Goal: Information Seeking & Learning: Learn about a topic

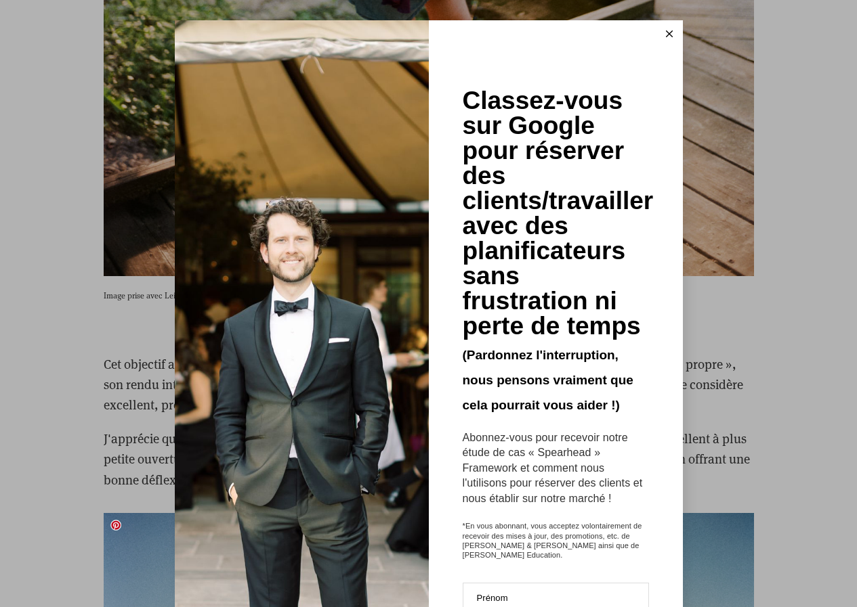
scroll to position [2302, 0]
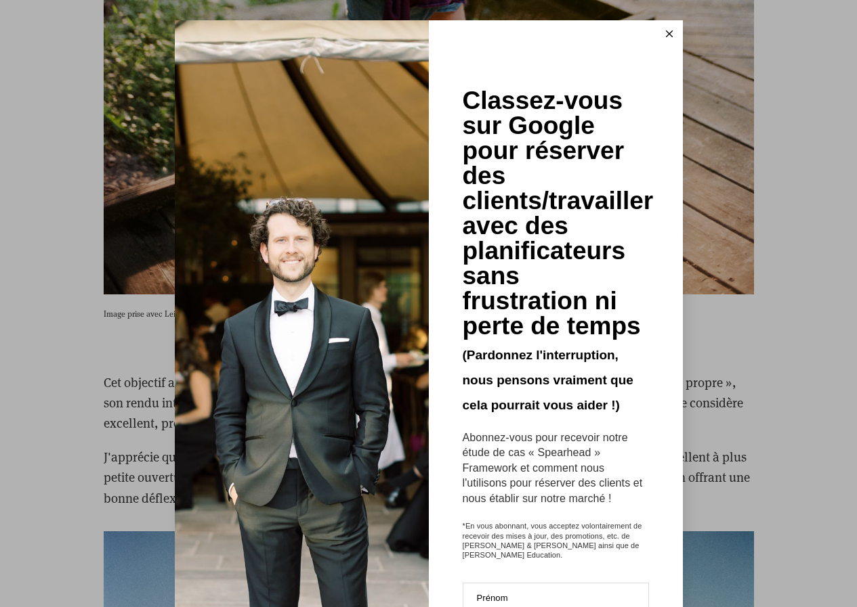
click at [666, 32] on icon at bounding box center [669, 33] width 7 height 7
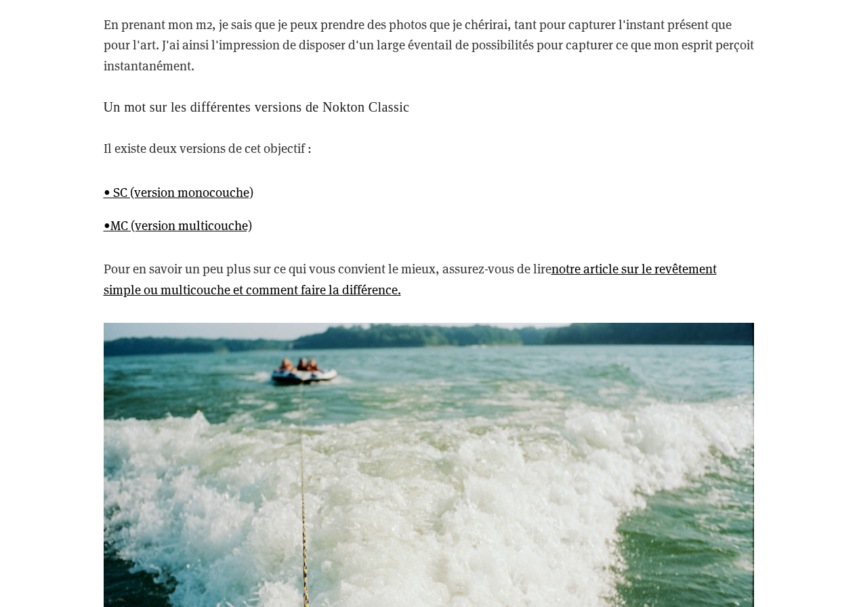
scroll to position [4738, 0]
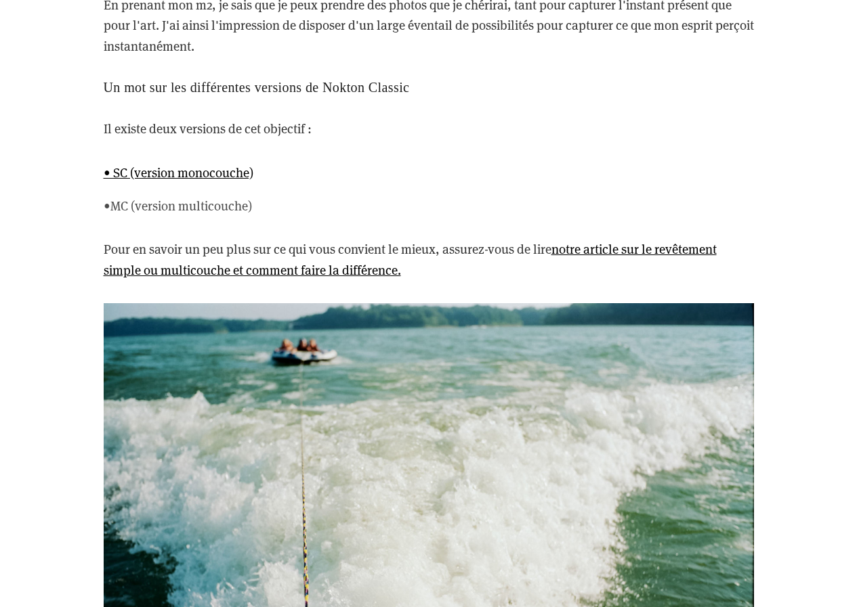
click at [193, 207] on font "•MC (version multicouche)" at bounding box center [178, 205] width 148 height 17
click at [213, 177] on font "• SC (version monocouche)" at bounding box center [179, 172] width 150 height 17
click at [216, 202] on font "•MC (version multicouche)" at bounding box center [178, 205] width 148 height 17
click at [211, 170] on font "• SC (version monocouche)" at bounding box center [179, 172] width 150 height 17
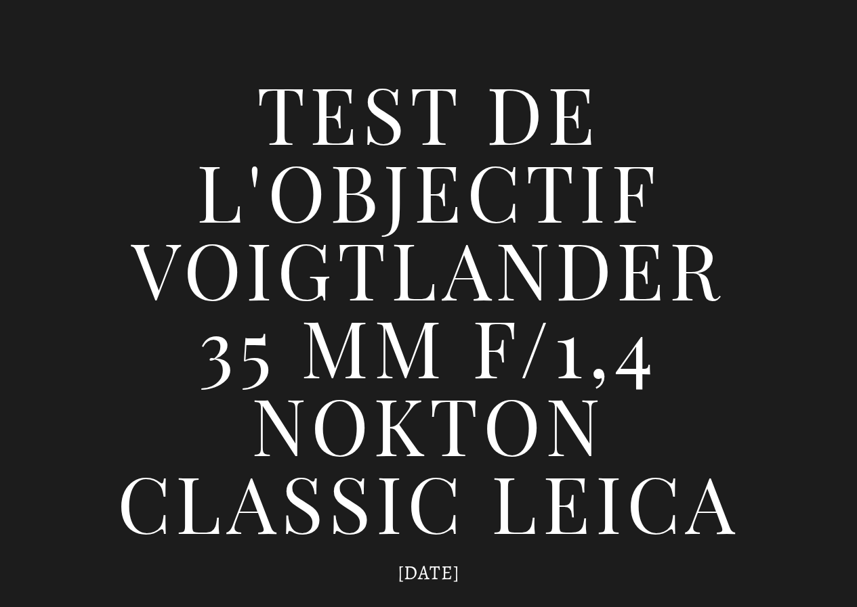
scroll to position [0, 0]
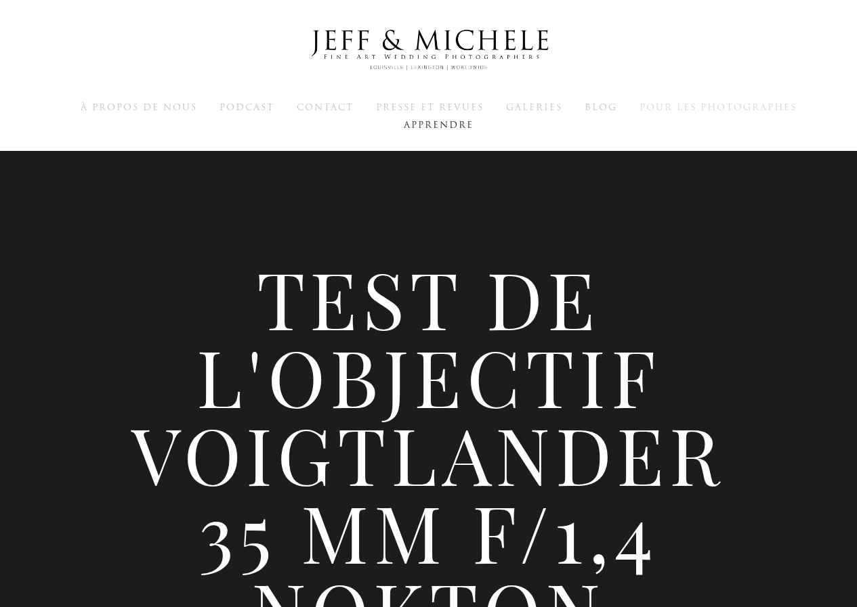
click at [670, 107] on font "Pour les photographes" at bounding box center [717, 107] width 157 height 13
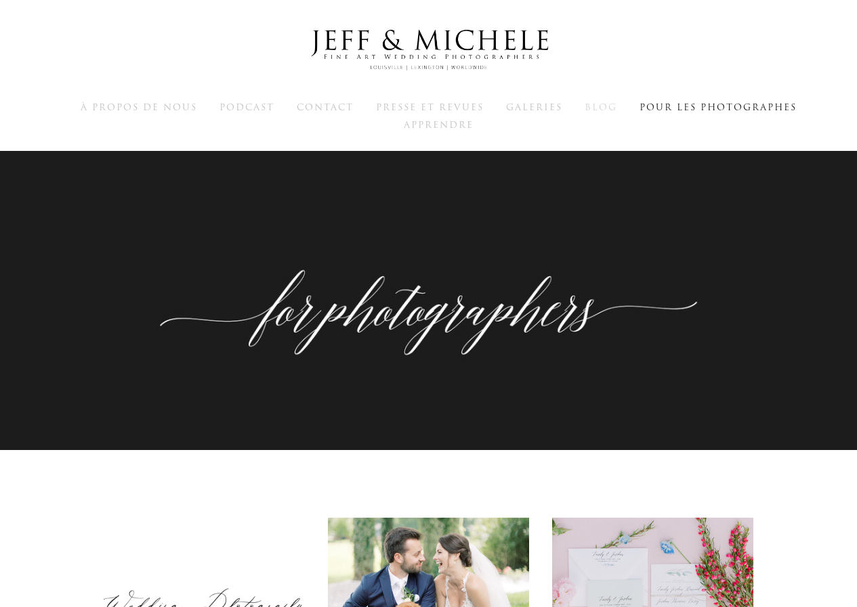
click at [600, 109] on font "Blog" at bounding box center [600, 107] width 33 height 13
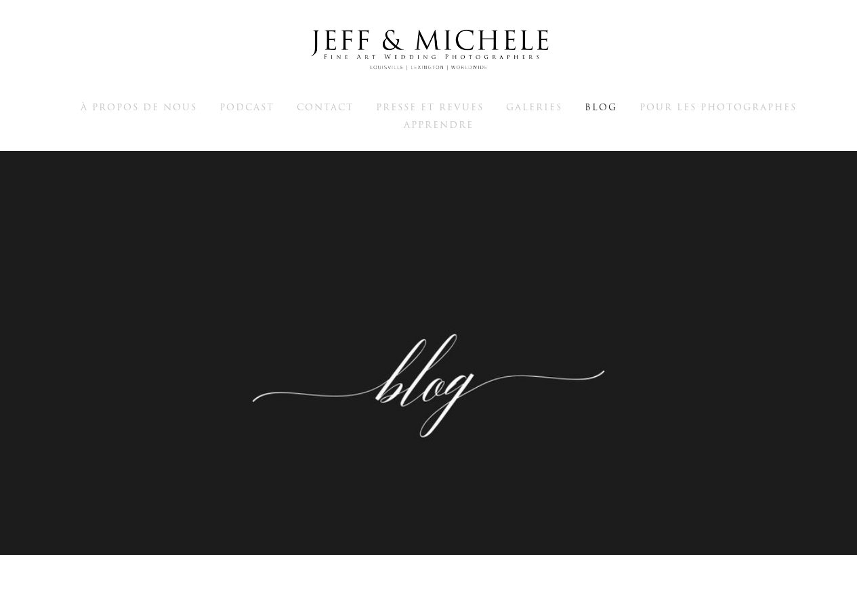
drag, startPoint x: 859, startPoint y: 31, endPoint x: 844, endPoint y: -6, distance: 40.1
click at [521, 108] on font "Galeries" at bounding box center [534, 107] width 56 height 13
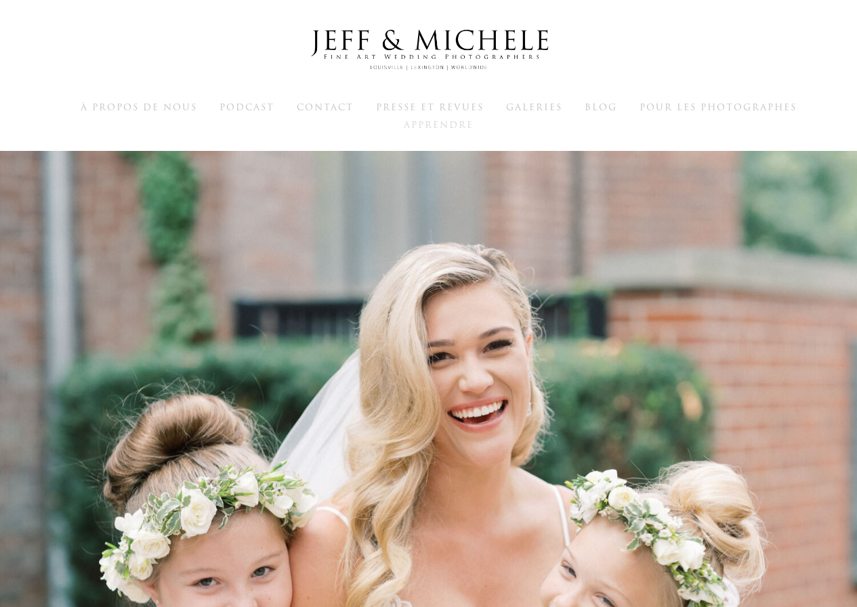
click at [429, 126] on font "Apprendre" at bounding box center [439, 124] width 70 height 13
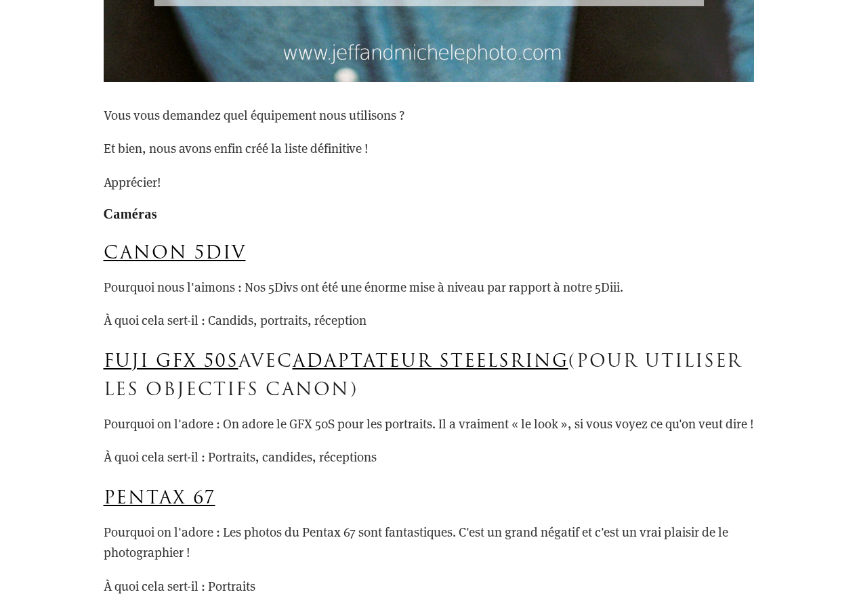
scroll to position [10129, 0]
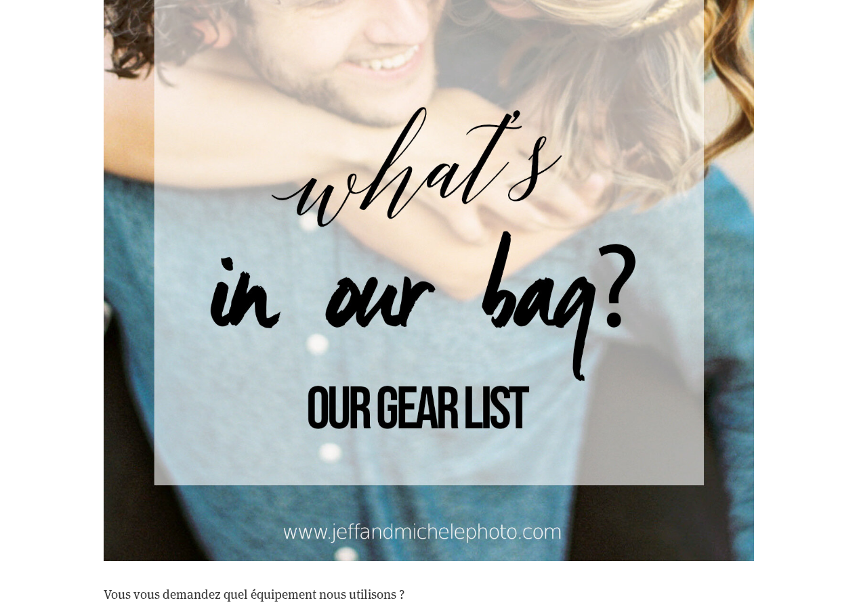
drag, startPoint x: 860, startPoint y: 37, endPoint x: 866, endPoint y: 62, distance: 25.8
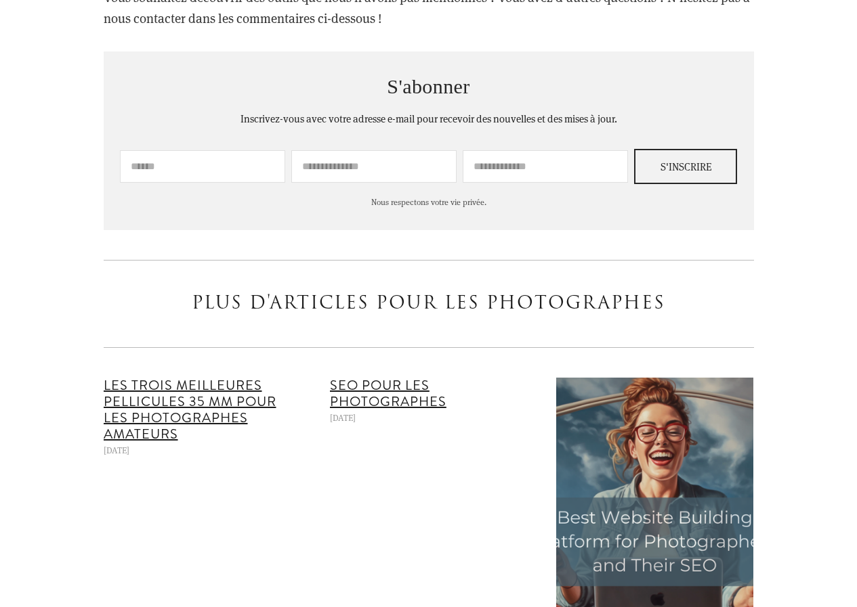
scroll to position [20973, 0]
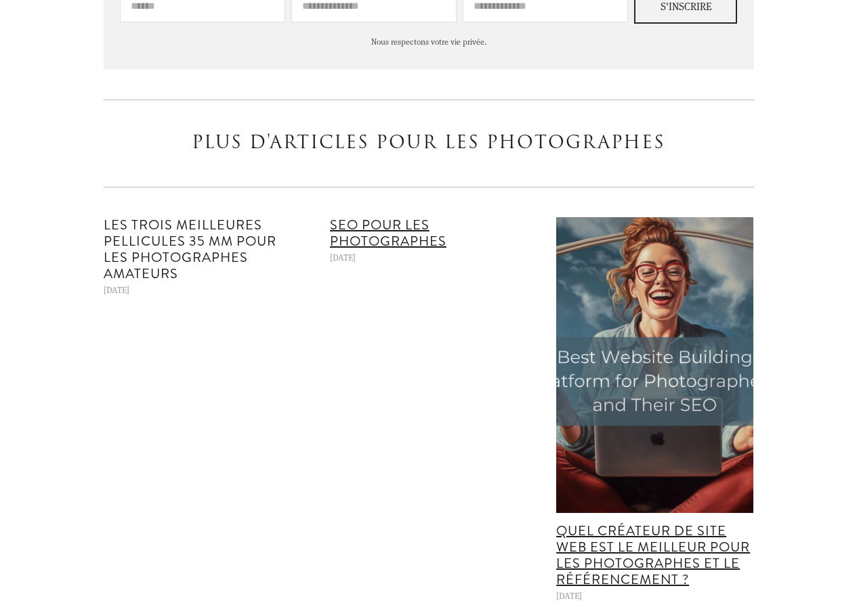
click at [176, 263] on font "Les trois meilleures pellicules 35 mm pour les photographes amateurs" at bounding box center [190, 249] width 173 height 68
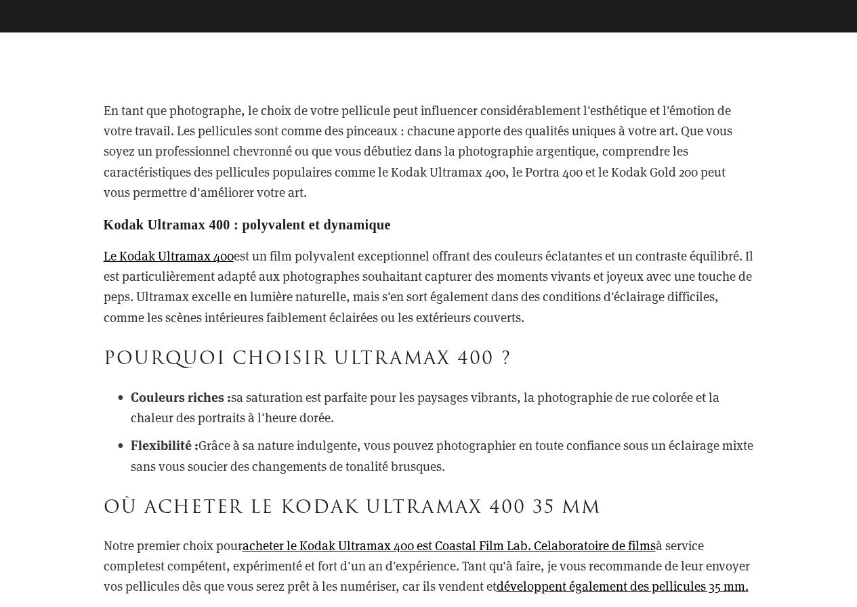
scroll to position [767, 0]
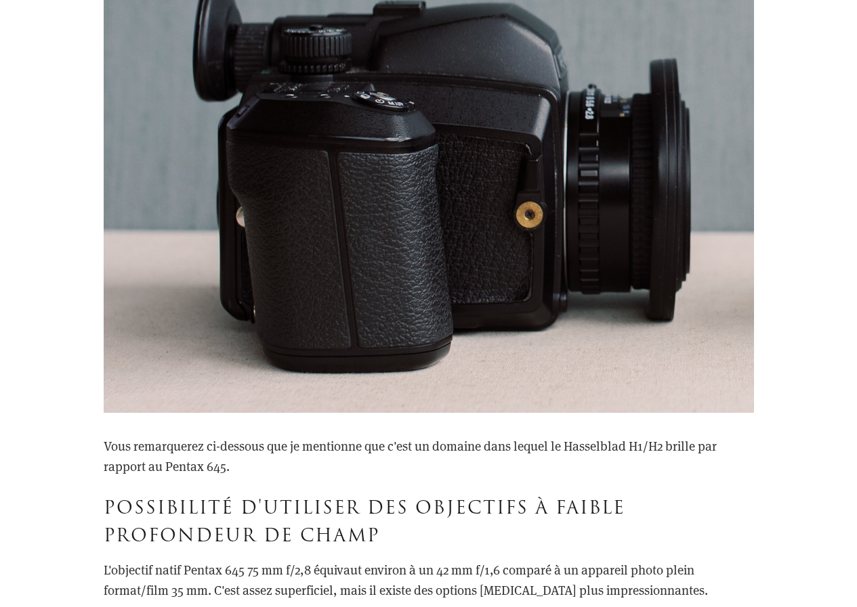
scroll to position [91452, 0]
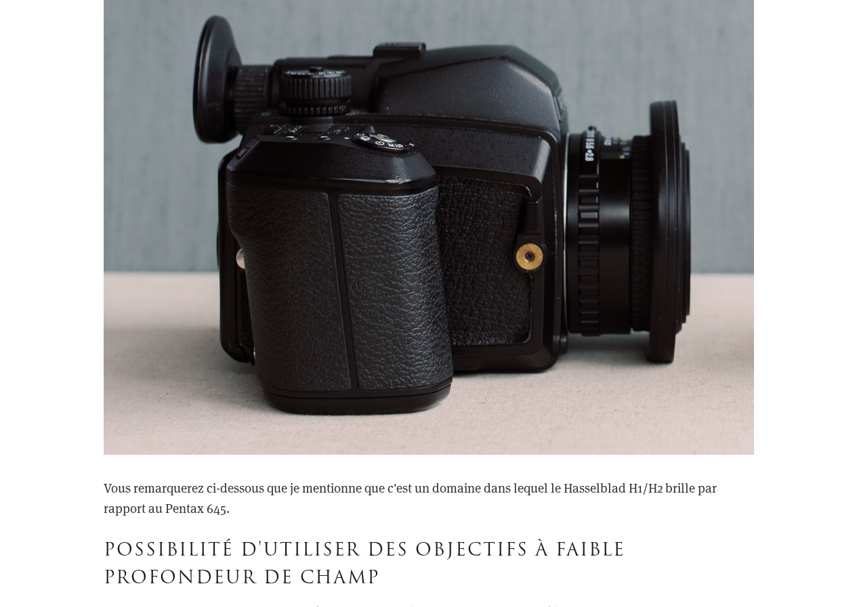
drag, startPoint x: 831, startPoint y: 374, endPoint x: 783, endPoint y: 417, distance: 64.2
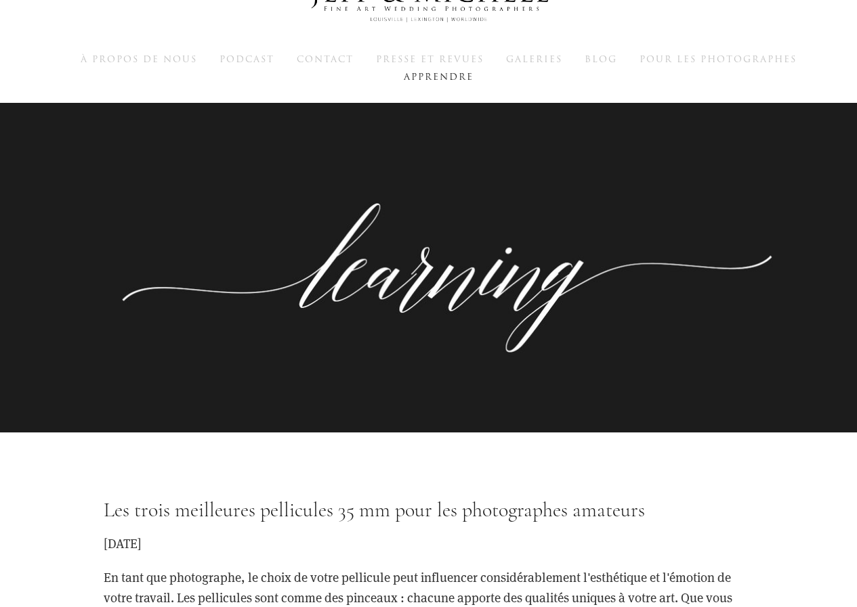
scroll to position [0, 0]
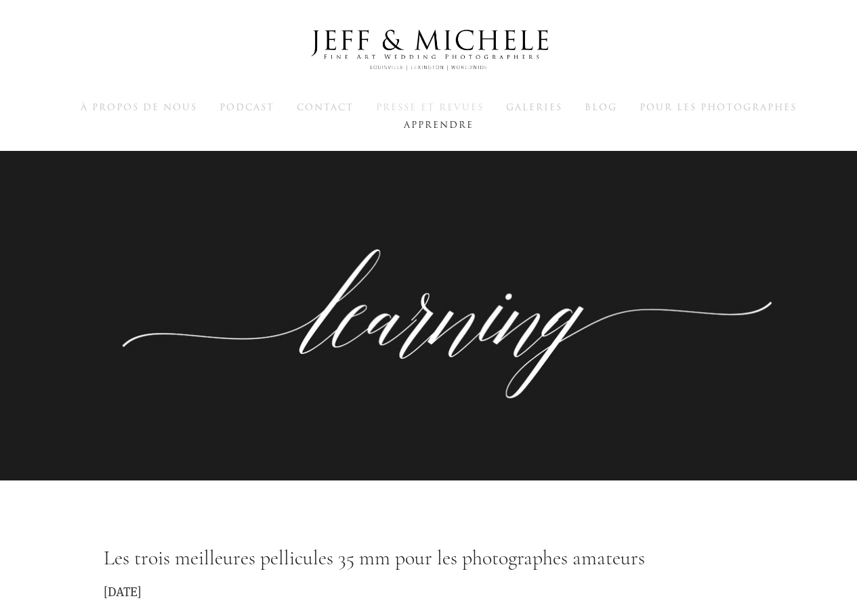
click at [441, 109] on font "Presse et revues" at bounding box center [430, 107] width 108 height 13
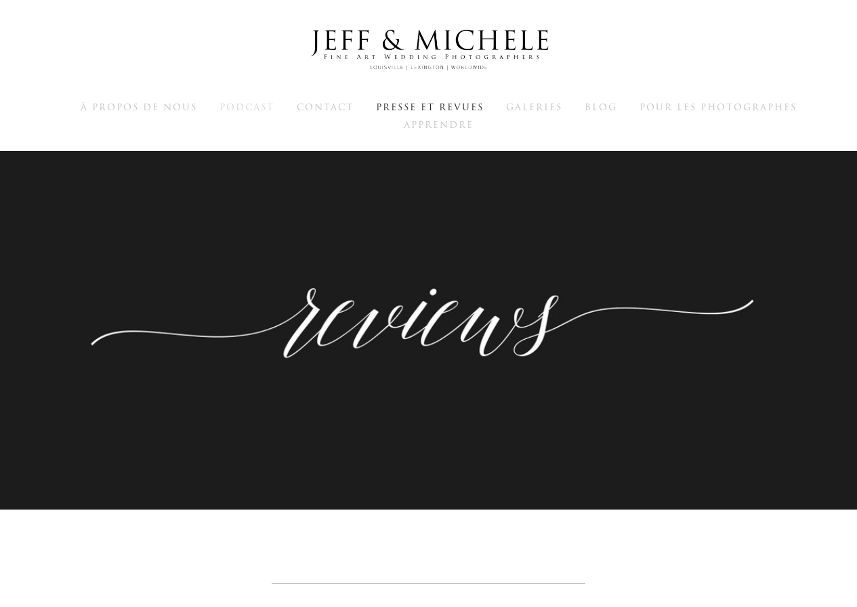
click at [234, 109] on font "Podcast" at bounding box center [246, 107] width 55 height 13
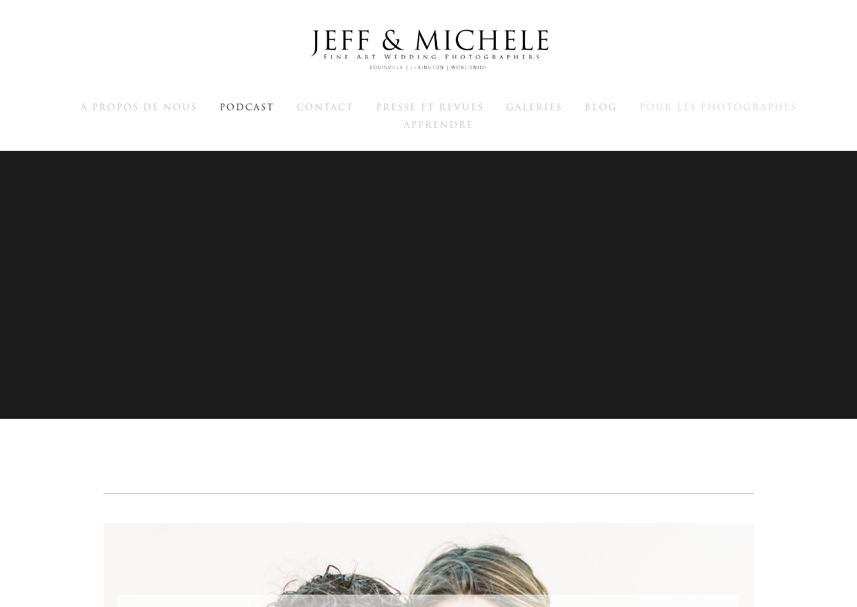
click at [691, 106] on font "Pour les photographes" at bounding box center [717, 107] width 157 height 13
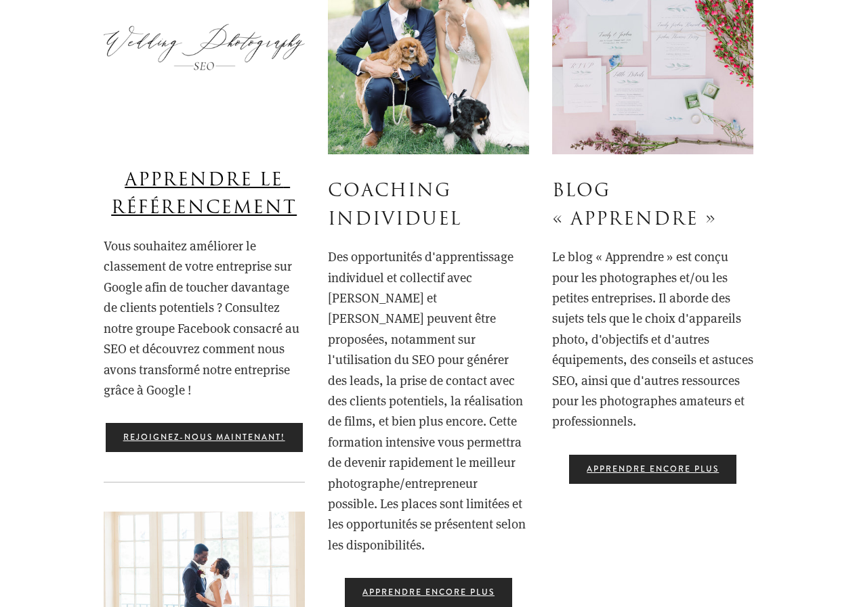
scroll to position [567, 0]
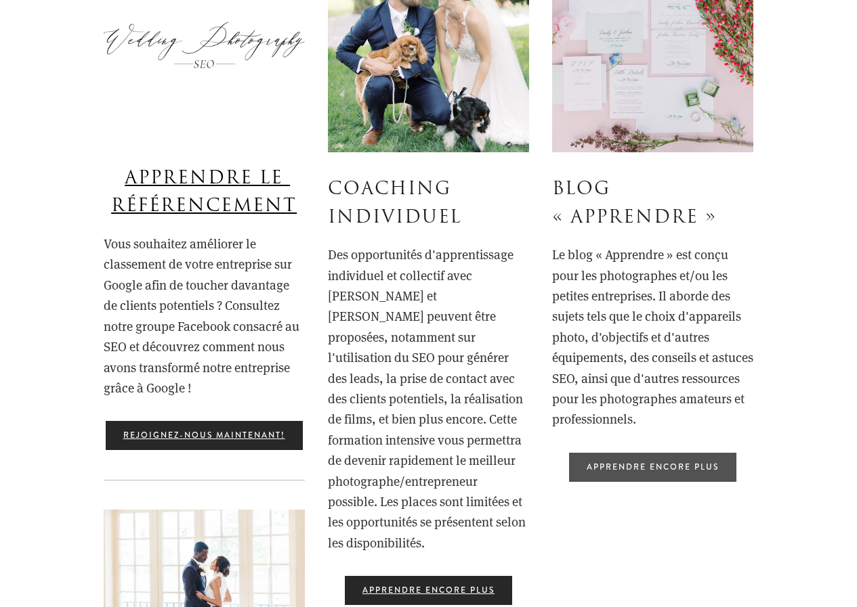
click at [660, 466] on font "Apprendre encore plus" at bounding box center [652, 468] width 132 height 12
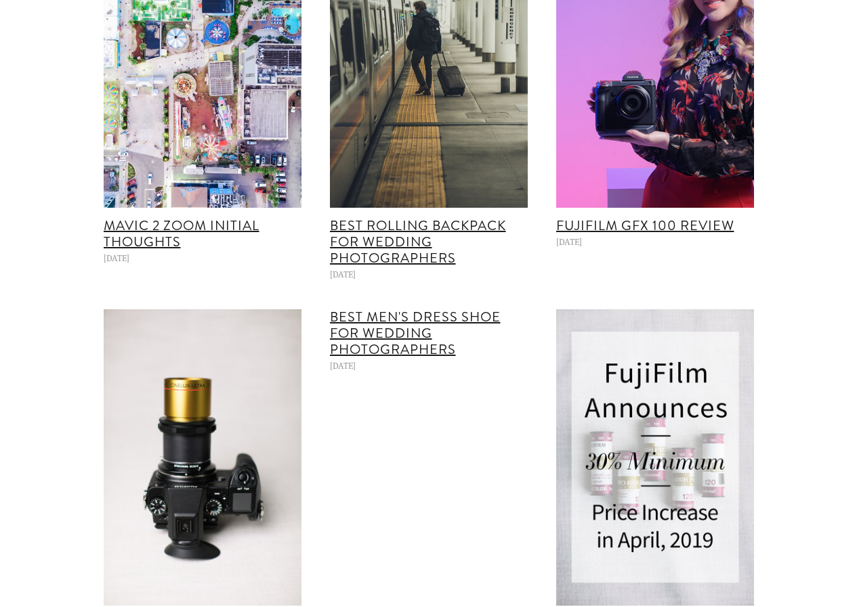
scroll to position [3111, 0]
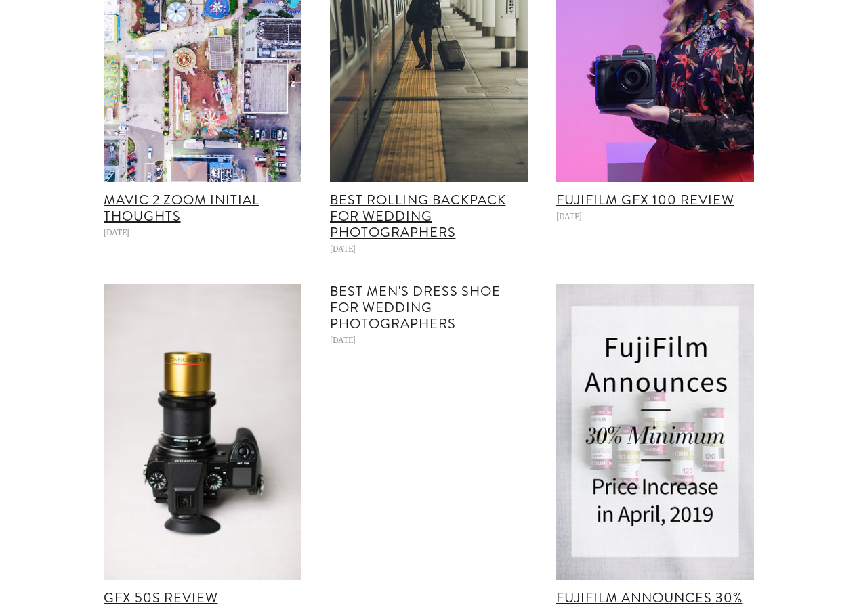
click at [451, 295] on link "Best Men's Dress Shoe for Wedding Photographers" at bounding box center [415, 308] width 171 height 52
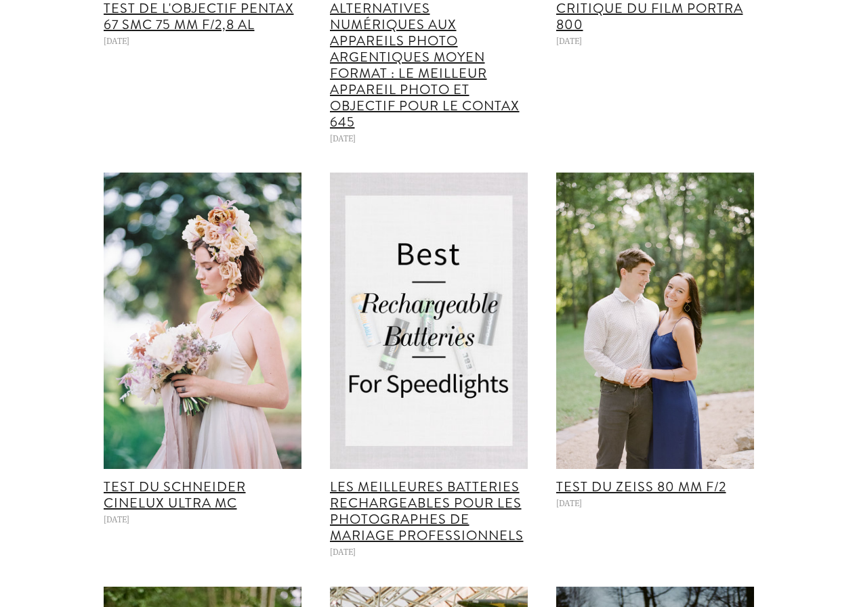
scroll to position [4230, 0]
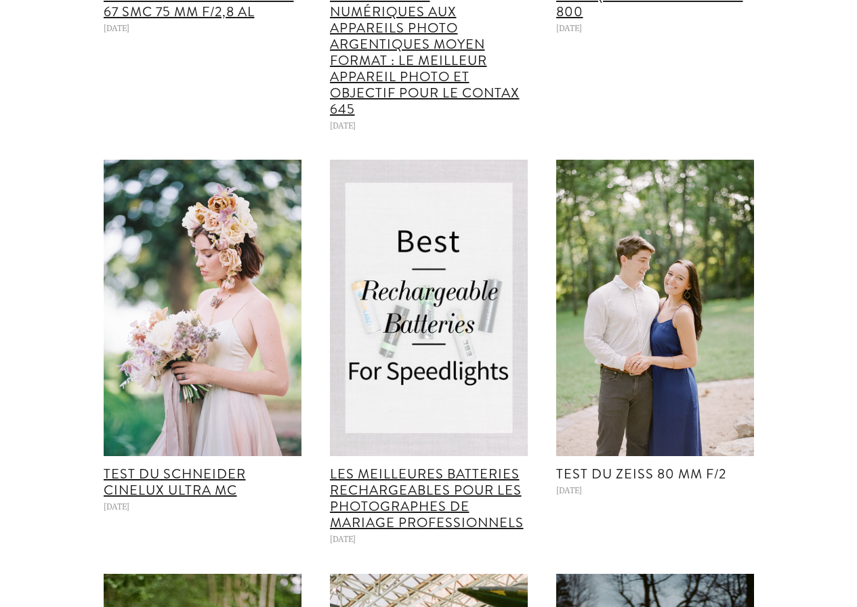
click at [645, 476] on font "Test du Zeiss 80 mm f/2" at bounding box center [641, 474] width 170 height 20
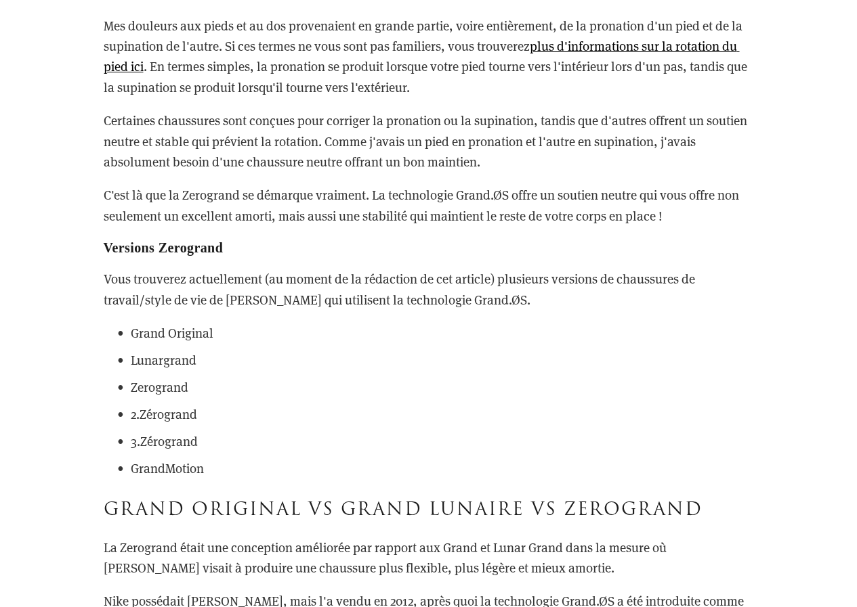
scroll to position [2094, 0]
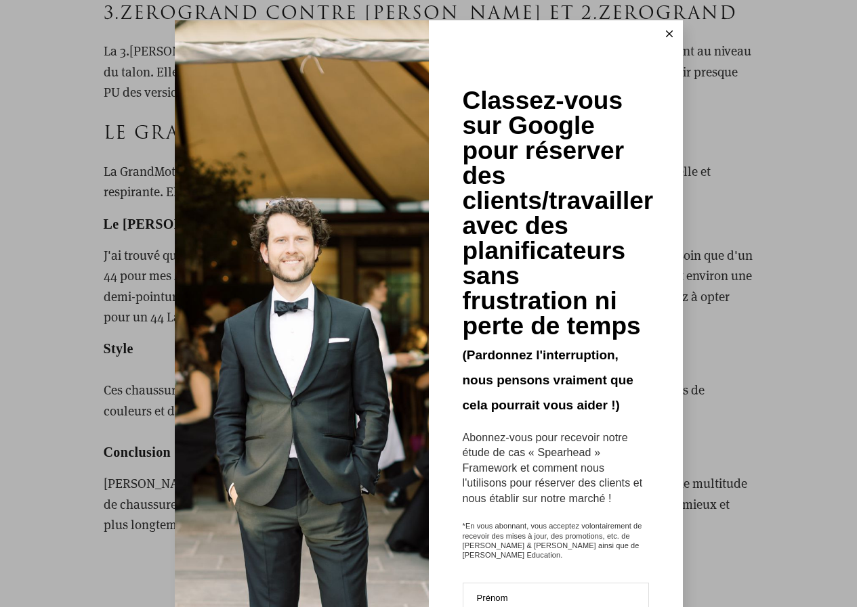
drag, startPoint x: 861, startPoint y: 111, endPoint x: 861, endPoint y: 207, distance: 95.5
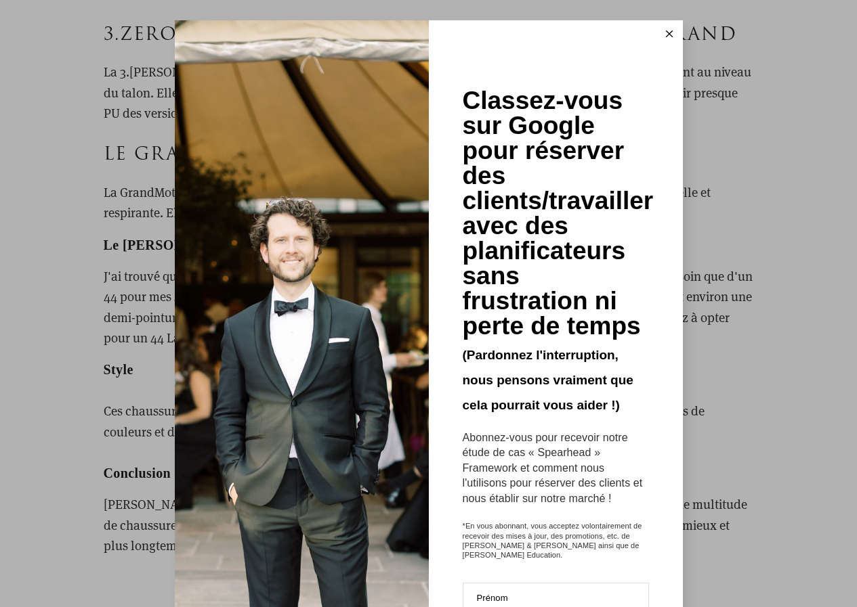
click at [666, 33] on icon at bounding box center [669, 33] width 7 height 7
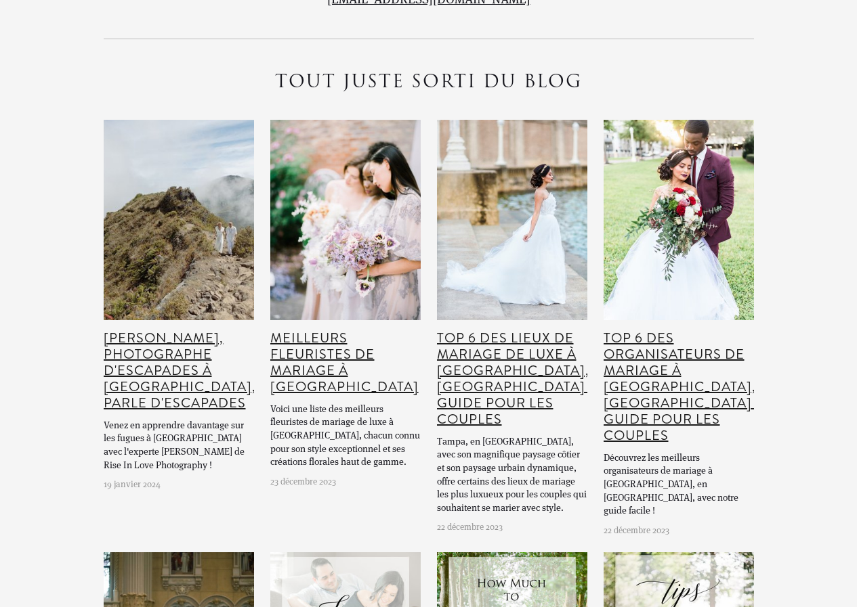
scroll to position [11354, 0]
